Goal: Task Accomplishment & Management: Complete application form

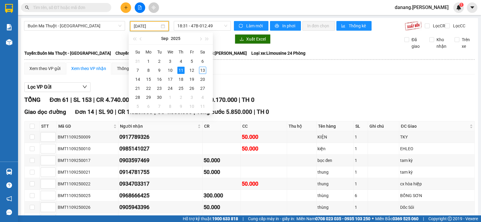
click at [153, 26] on input "[DATE]" at bounding box center [147, 26] width 26 height 7
click at [194, 68] on div "12" at bounding box center [191, 70] width 7 height 7
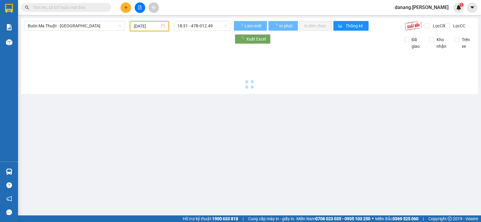
type input "[DATE]"
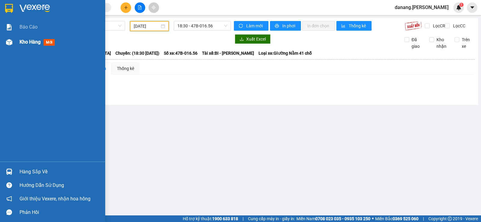
click at [30, 39] on span "Kho hàng" at bounding box center [30, 42] width 21 height 6
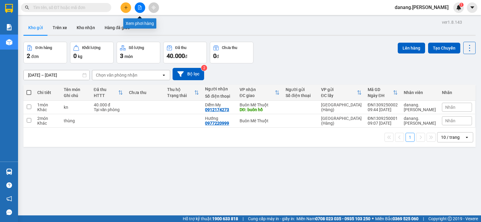
click at [138, 8] on icon "file-add" at bounding box center [140, 7] width 4 height 4
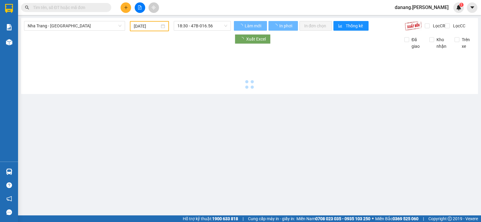
type input "[DATE]"
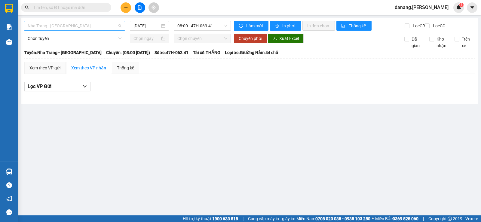
click at [86, 29] on span "Nha Trang - [GEOGRAPHIC_DATA]" at bounding box center [75, 25] width 94 height 9
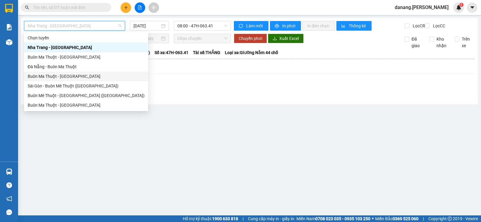
click at [76, 74] on div "Buôn Ma Thuột - [GEOGRAPHIC_DATA]" at bounding box center [86, 76] width 117 height 7
type input "[DATE]"
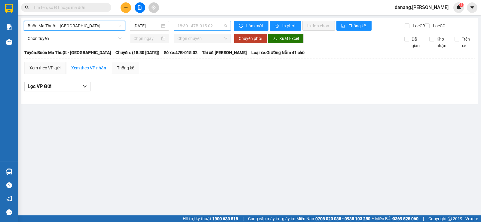
click at [201, 25] on span "18:30 - 47B-015.02" at bounding box center [202, 25] width 50 height 9
click at [126, 11] on button at bounding box center [125, 7] width 11 height 11
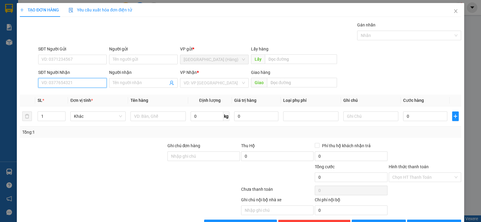
click at [63, 83] on input "SĐT Người Nhận" at bounding box center [72, 83] width 68 height 10
click at [65, 93] on div "0945148787" at bounding box center [71, 95] width 61 height 7
type input "0945148787"
type input "50.000"
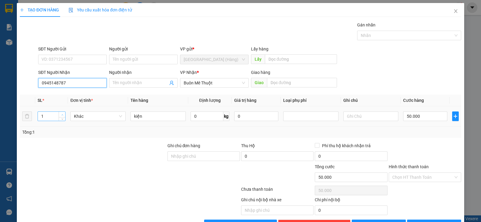
type input "0945148787"
type input "2"
click at [63, 114] on icon "up" at bounding box center [62, 115] width 2 height 2
click at [422, 115] on input "50.000" at bounding box center [425, 116] width 44 height 10
type input "0"
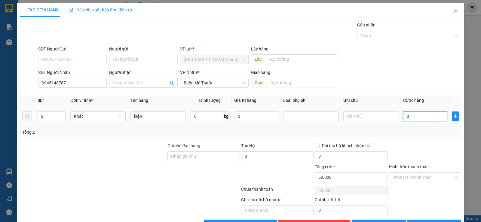
type input "0"
click at [403, 116] on input "0" at bounding box center [425, 116] width 44 height 10
type input "10"
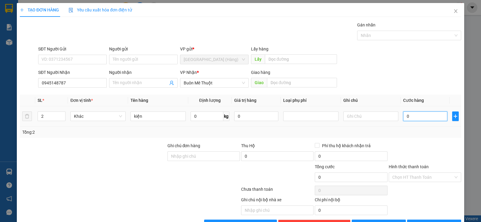
type input "10"
type input "100"
type input "1.000"
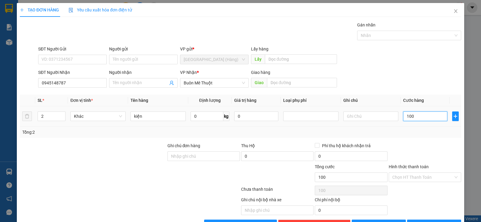
type input "1.000"
type input "10.000"
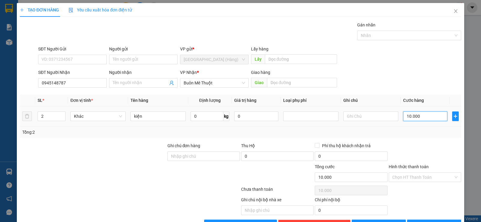
type input "100.000"
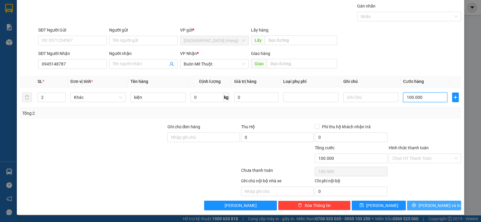
type input "100.000"
click at [424, 209] on button "[PERSON_NAME] và In" at bounding box center [434, 206] width 54 height 10
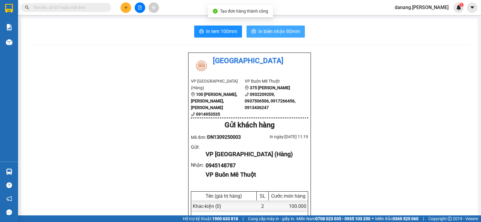
click at [258, 32] on span "In biên nhận 80mm" at bounding box center [278, 32] width 41 height 8
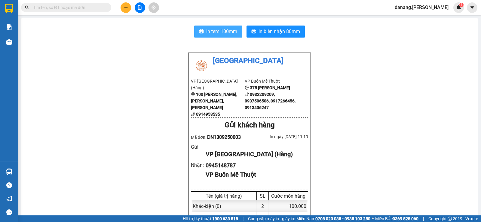
click at [225, 32] on span "In tem 100mm" at bounding box center [221, 32] width 31 height 8
click at [125, 7] on icon "plus" at bounding box center [126, 7] width 4 height 4
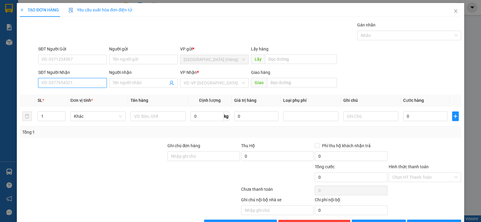
click at [68, 83] on input "SĐT Người Nhận" at bounding box center [72, 83] width 68 height 10
drag, startPoint x: 61, startPoint y: 86, endPoint x: 56, endPoint y: 87, distance: 5.0
click at [56, 87] on input "SĐT Người Nhận" at bounding box center [72, 83] width 68 height 10
click at [58, 94] on div "0935311139" at bounding box center [71, 95] width 61 height 7
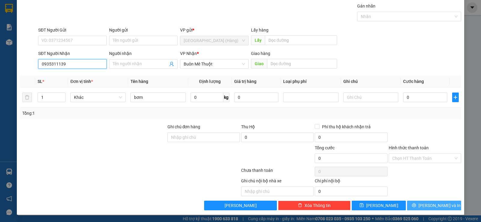
type input "0935311139"
drag, startPoint x: 427, startPoint y: 208, endPoint x: 426, endPoint y: 202, distance: 6.1
click at [427, 208] on span "[PERSON_NAME] và In" at bounding box center [439, 205] width 42 height 7
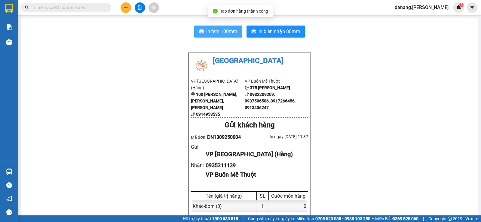
click at [207, 28] on span "In tem 100mm" at bounding box center [221, 32] width 31 height 8
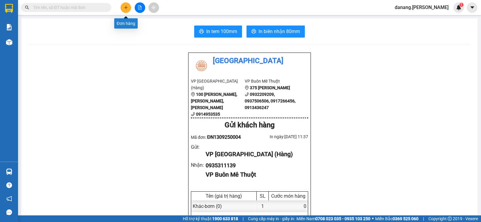
click at [124, 7] on icon "plus" at bounding box center [126, 7] width 4 height 4
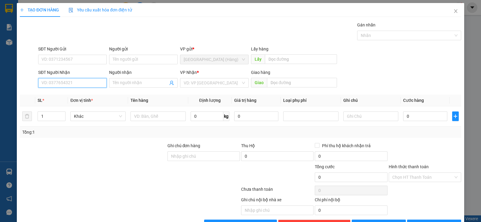
click at [65, 85] on input "SĐT Người Nhận" at bounding box center [72, 83] width 68 height 10
type input "0912947169"
click at [72, 93] on div "0912947169 - Hơn" at bounding box center [71, 95] width 61 height 7
type input "Hơn"
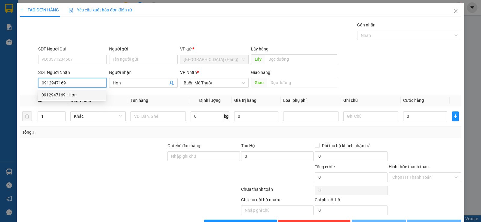
type input "50.000"
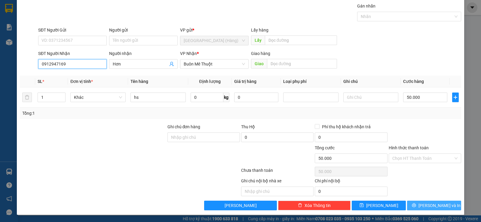
type input "0912947169"
click at [438, 203] on span "[PERSON_NAME] và In" at bounding box center [439, 205] width 42 height 7
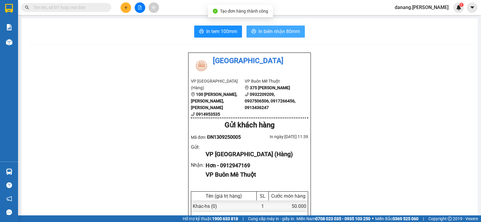
click at [290, 30] on span "In biên nhận 80mm" at bounding box center [278, 32] width 41 height 8
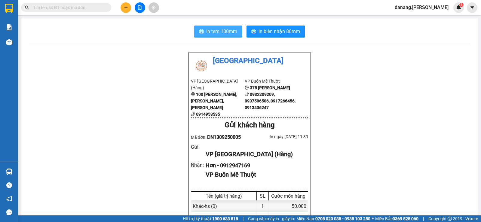
click at [208, 30] on span "In tem 100mm" at bounding box center [221, 32] width 31 height 8
